Goal: Transaction & Acquisition: Book appointment/travel/reservation

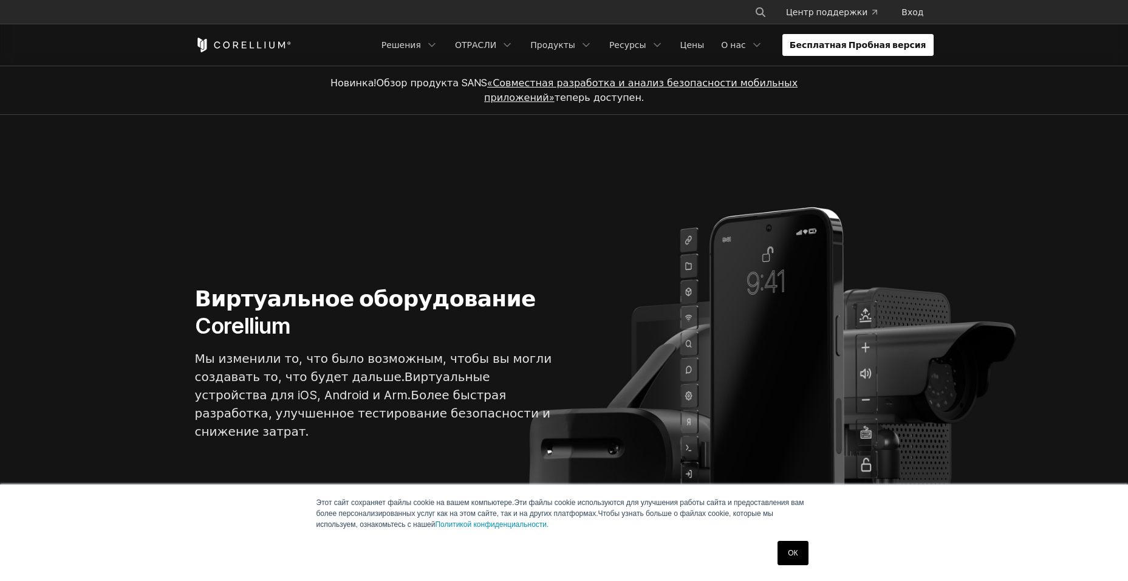
click at [823, 39] on ya-tr-span "Бесплатная Пробная версия" at bounding box center [858, 45] width 137 height 12
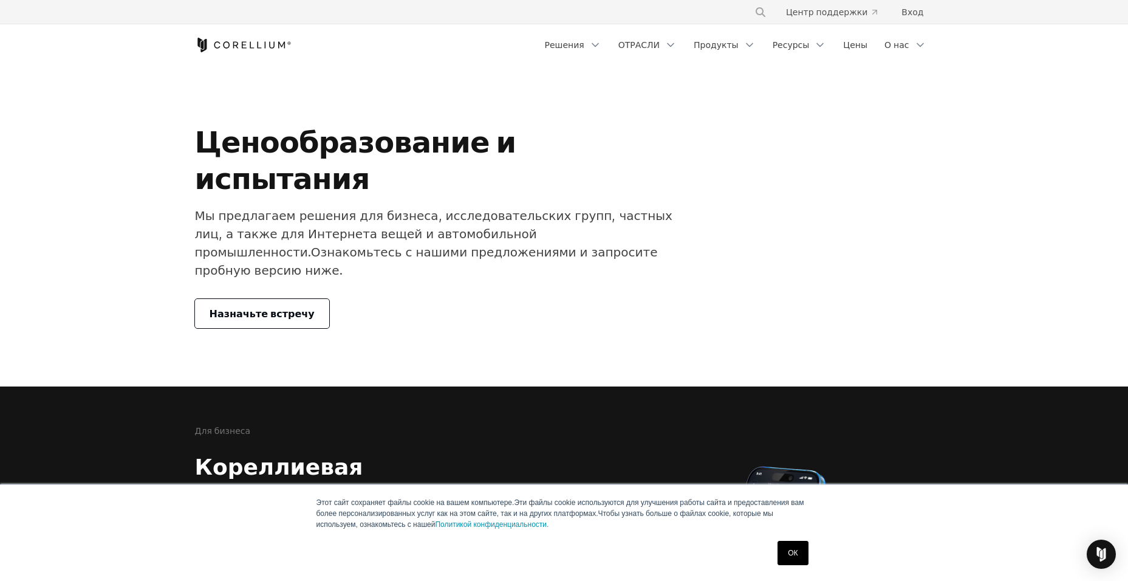
click at [225, 299] on link "Назначьте встречу" at bounding box center [262, 313] width 134 height 29
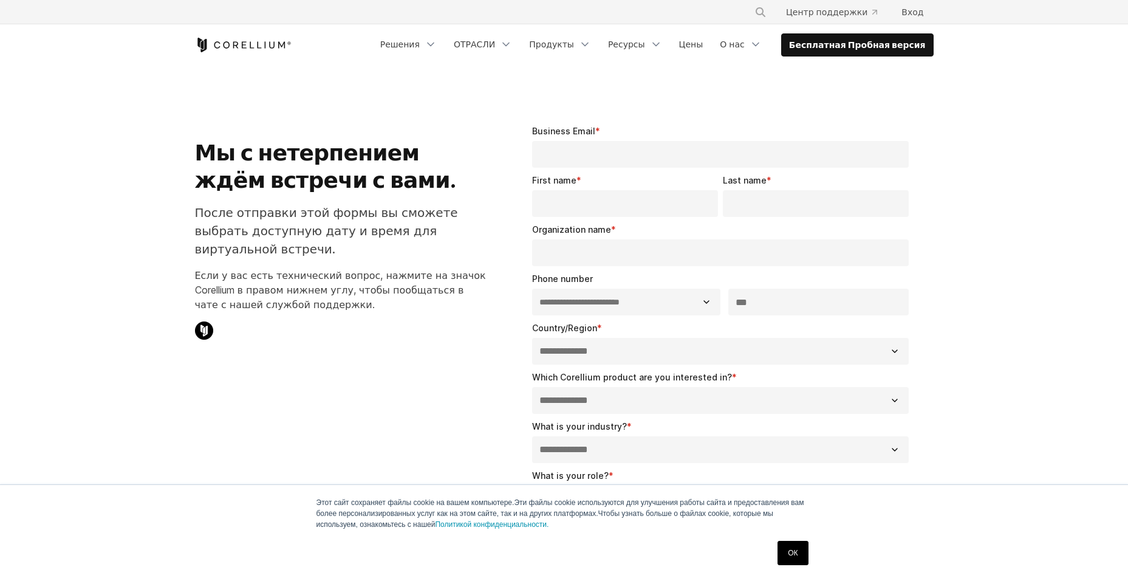
select select "**"
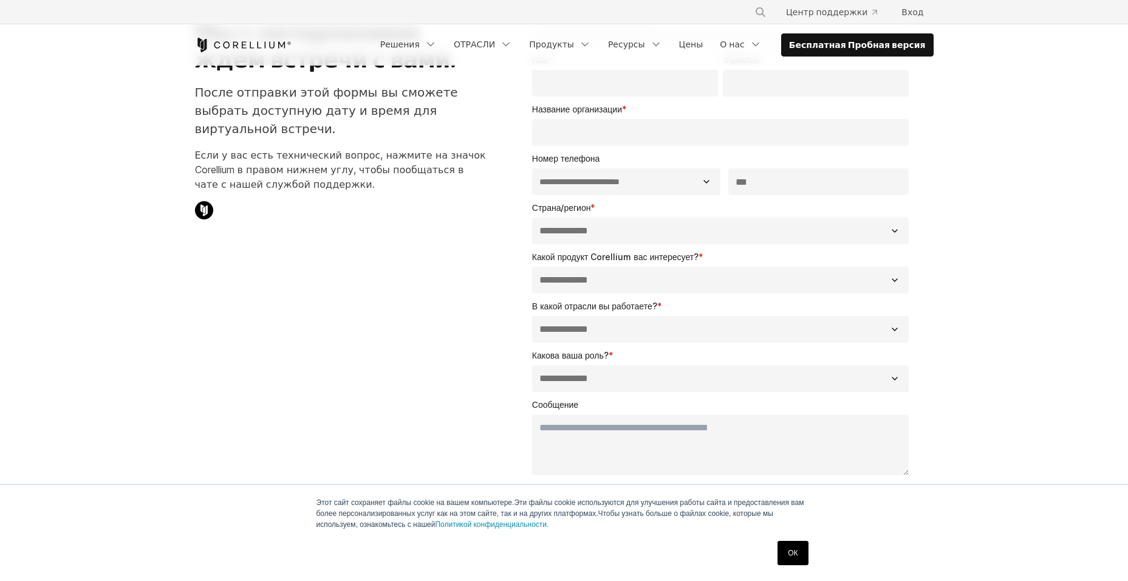
scroll to position [122, 0]
